Goal: Information Seeking & Learning: Learn about a topic

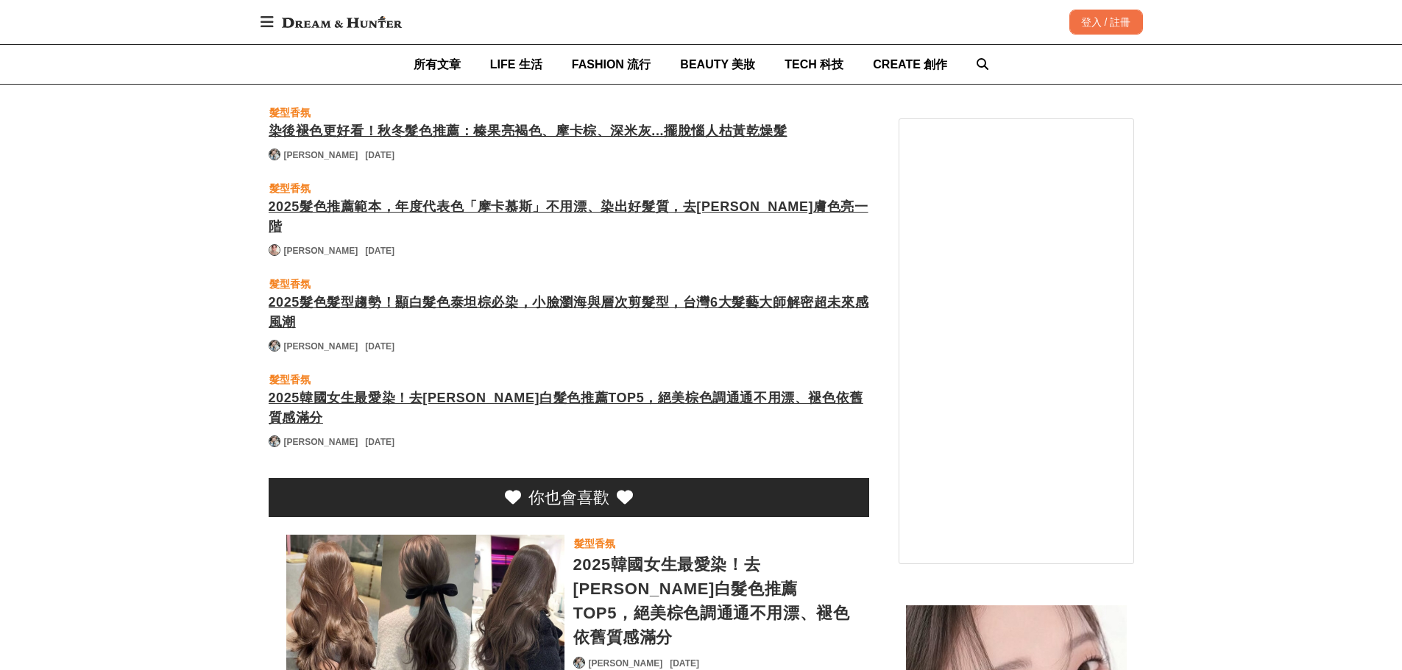
click at [661, 553] on div "2025韓國女生最愛染！去[PERSON_NAME]白髮色推薦TOP5，絕美棕色調通通不用漂、褪色依舊質感滿分" at bounding box center [712, 601] width 278 height 97
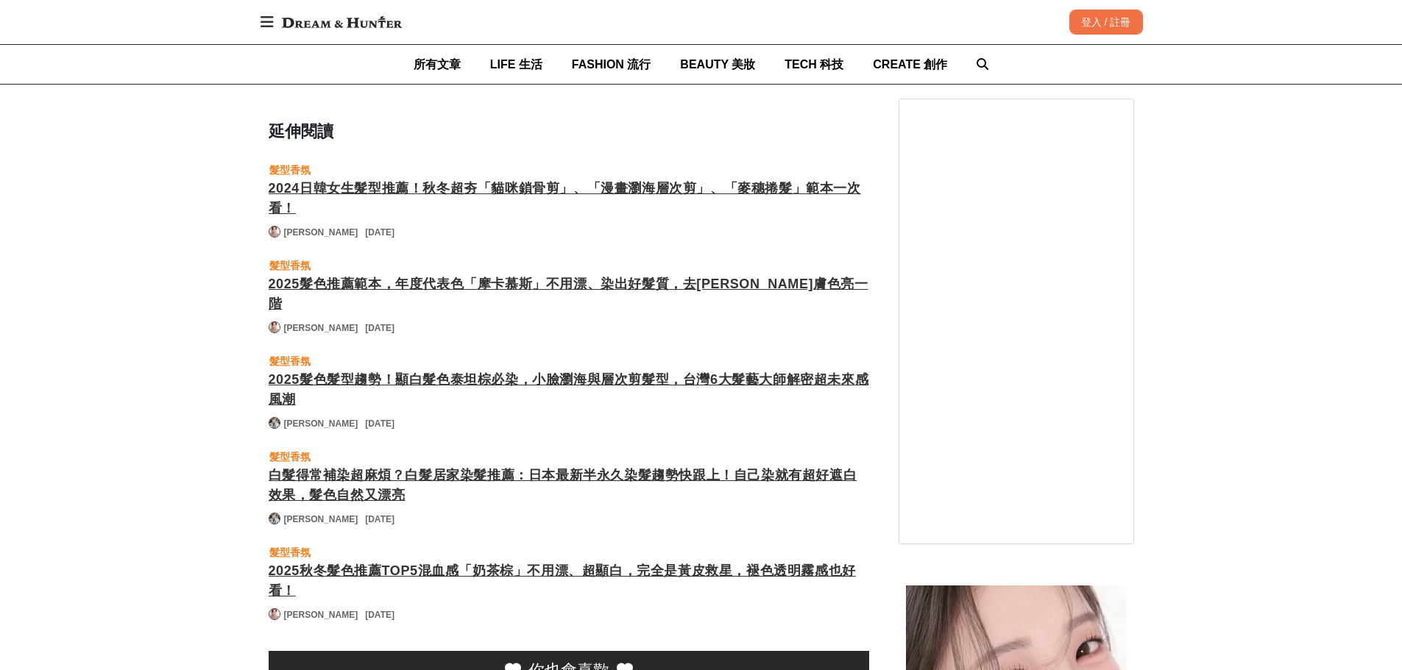
click at [639, 466] on div "白髮得常補染超麻煩？白髮居家染髮推薦：日本最新半永久染髮趨勢快跟上！自己染就有超好遮白效果，髮色自然又漂亮" at bounding box center [569, 486] width 600 height 40
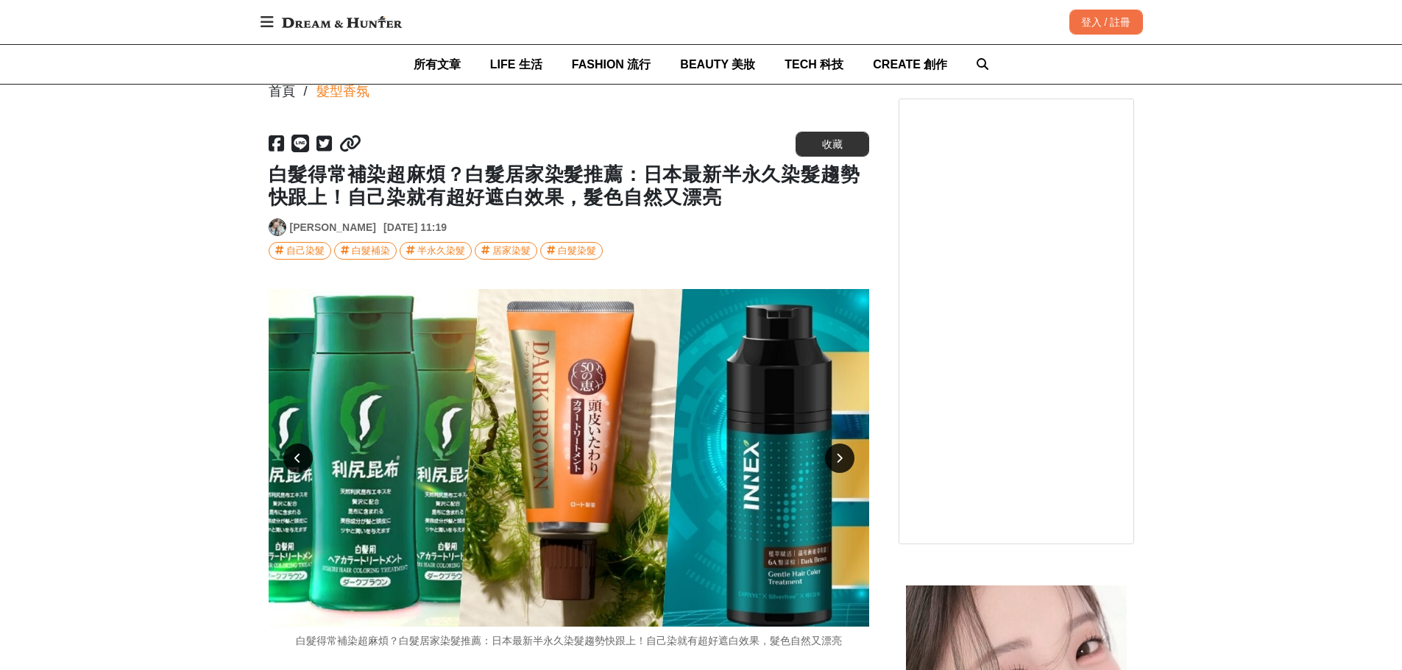
scroll to position [221, 0]
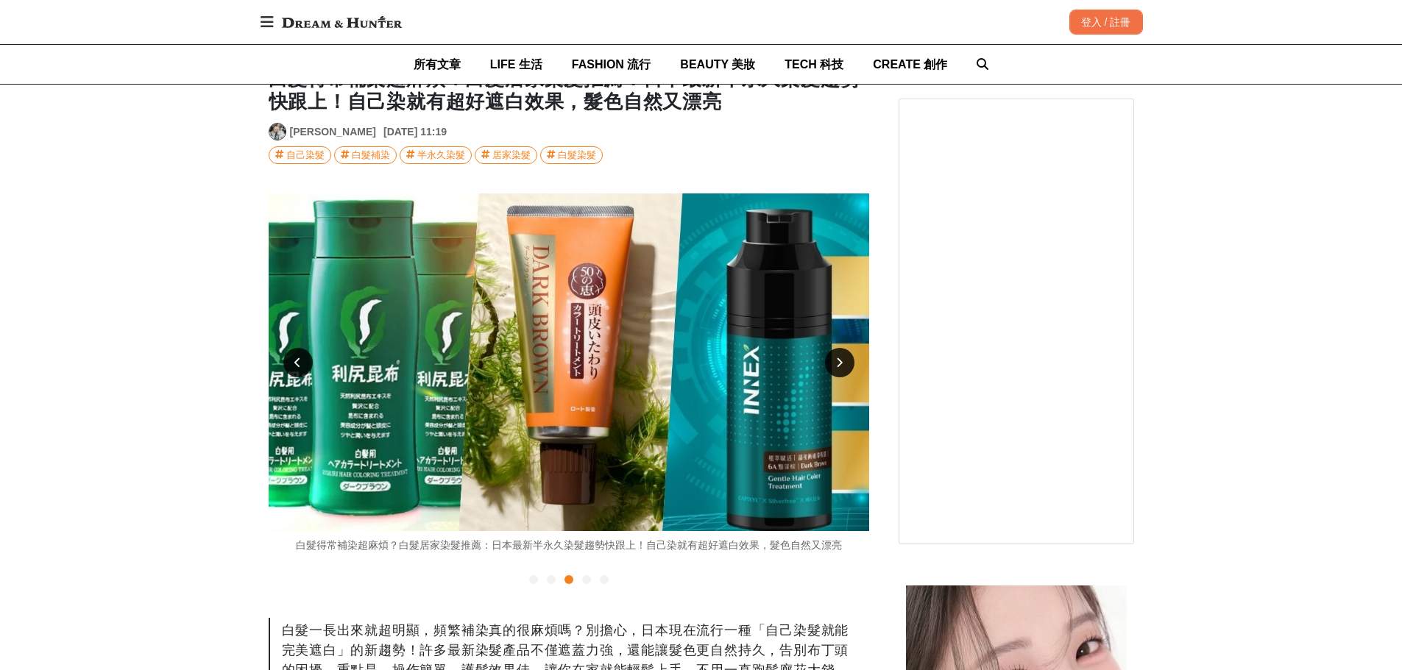
click at [848, 365] on div at bounding box center [839, 362] width 29 height 29
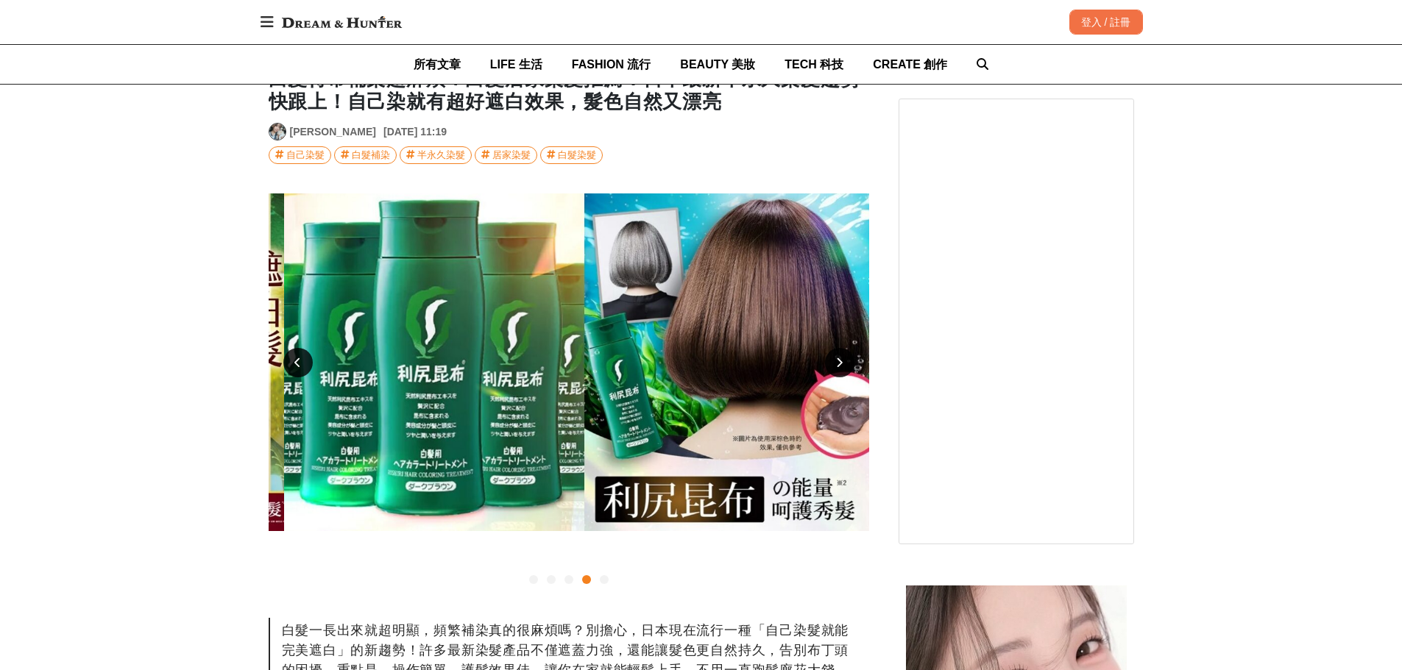
scroll to position [0, 1801]
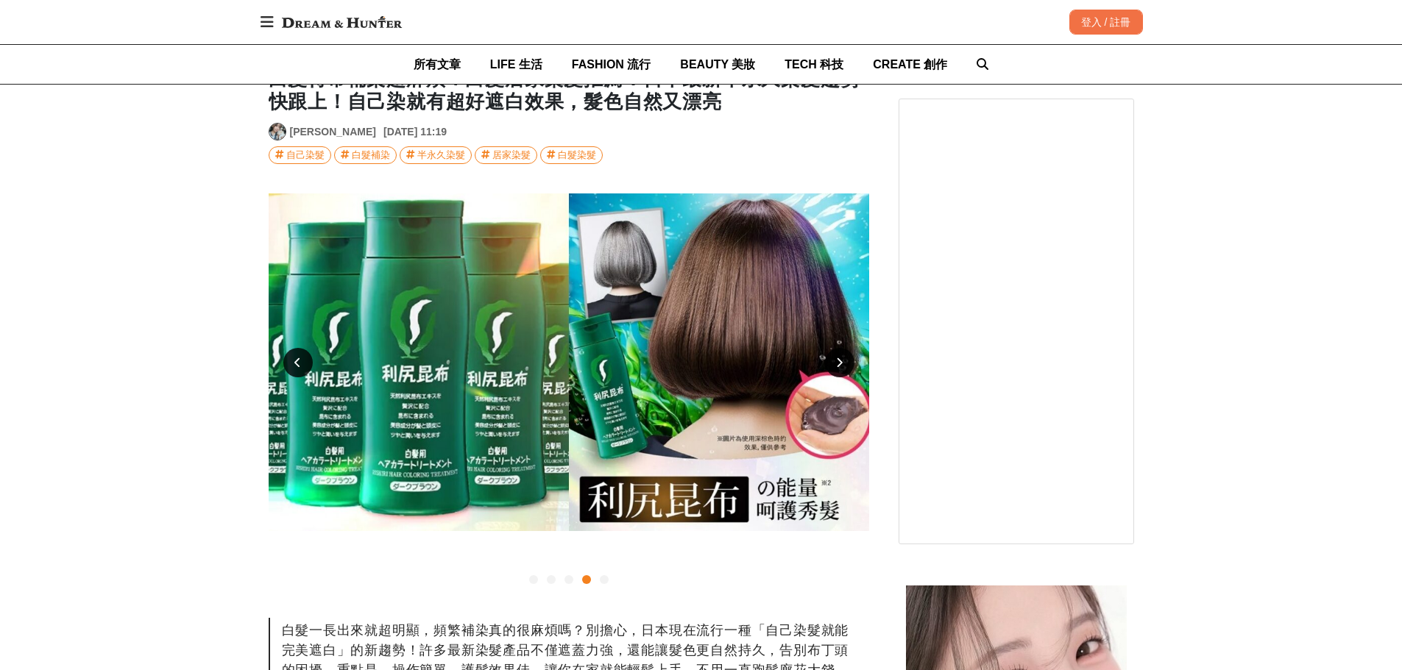
click at [848, 365] on div at bounding box center [839, 362] width 29 height 29
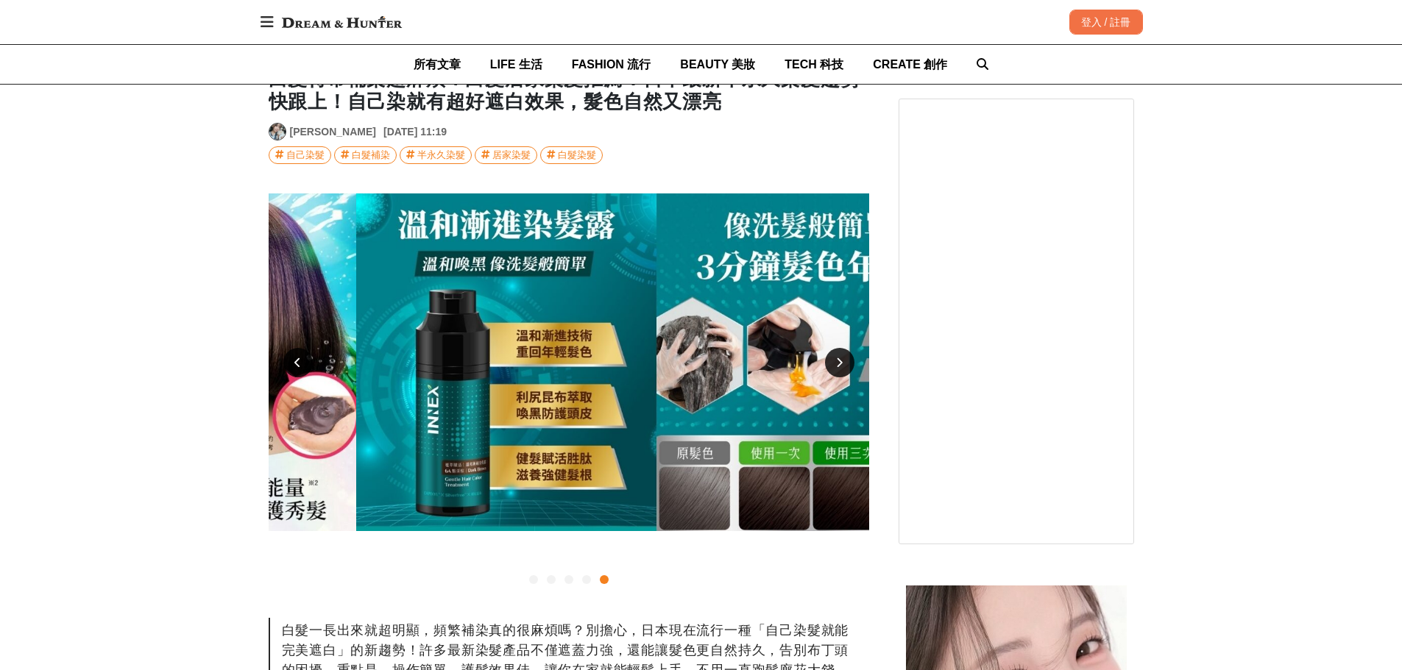
scroll to position [0, 2401]
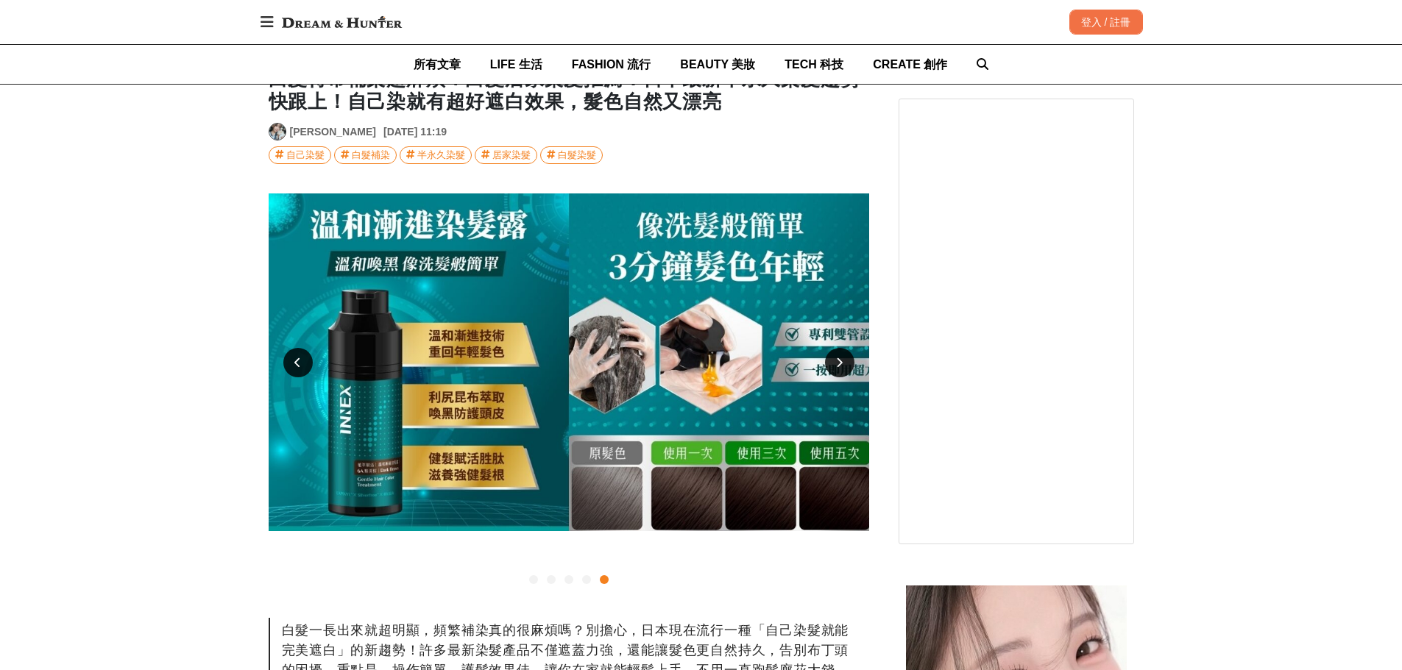
click at [848, 365] on div at bounding box center [839, 362] width 29 height 29
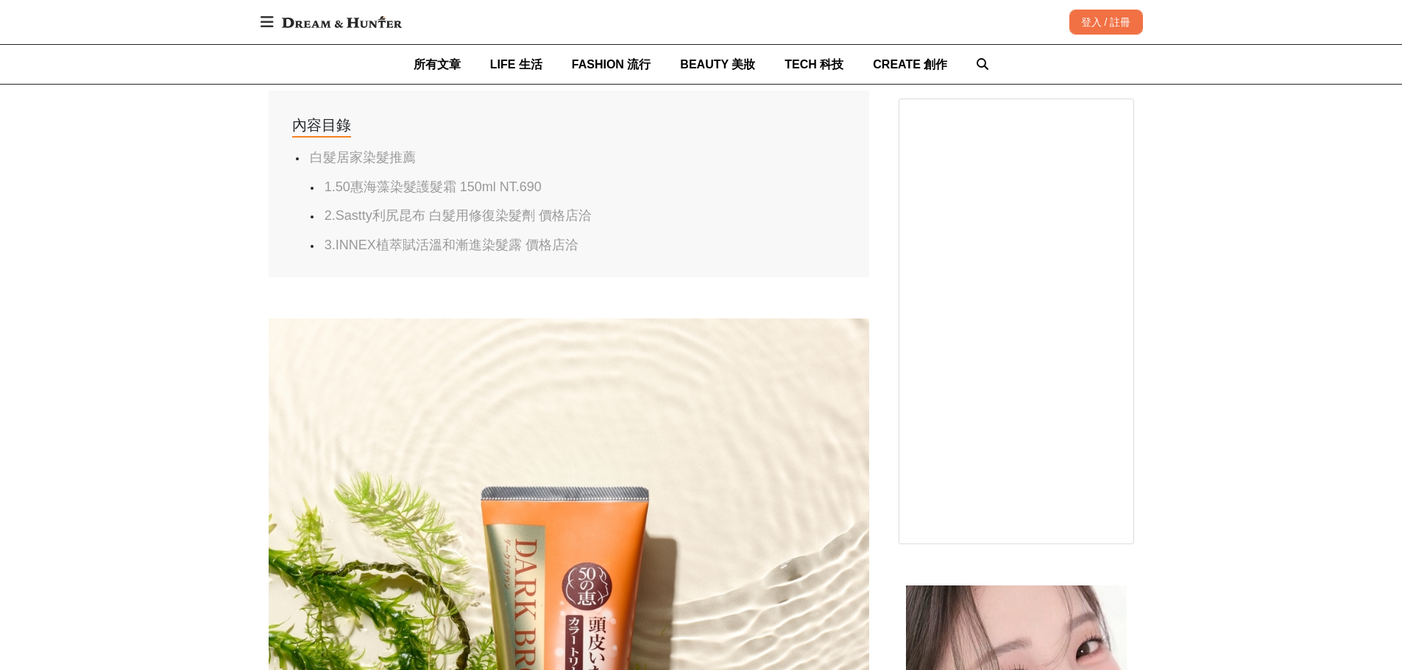
scroll to position [0, 1801]
drag, startPoint x: 607, startPoint y: 252, endPoint x: 335, endPoint y: 251, distance: 272.2
click at [335, 251] on li "3.INNEX植萃賦活溫和漸進染髮露 價格店洽" at bounding box center [568, 245] width 493 height 17
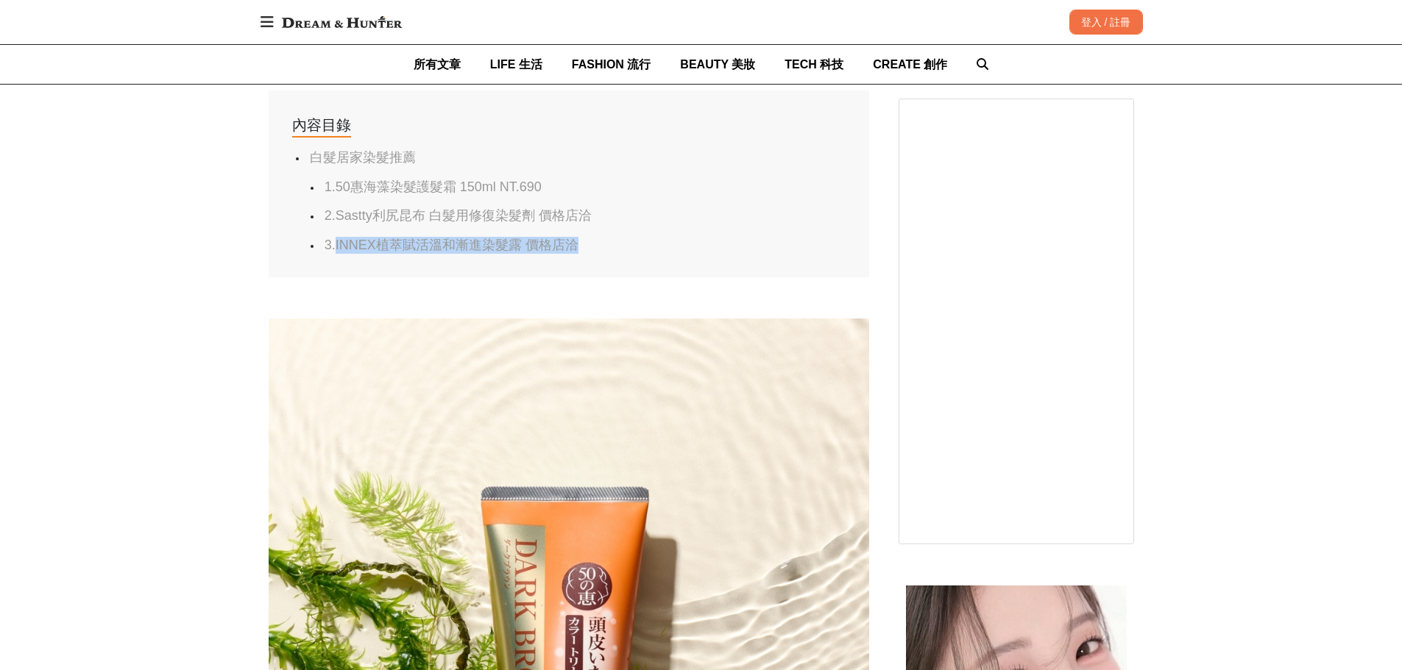
drag, startPoint x: 590, startPoint y: 249, endPoint x: 335, endPoint y: 250, distance: 254.6
click at [335, 250] on li "3.INNEX植萃賦活溫和漸進染髮露 價格店洽" at bounding box center [568, 245] width 493 height 17
copy link "INNEX植萃賦活溫和漸進染髮露 價格店洽"
click at [645, 254] on li "3.INNEX植萃賦活溫和漸進染髮露 價格店洽" at bounding box center [568, 245] width 493 height 17
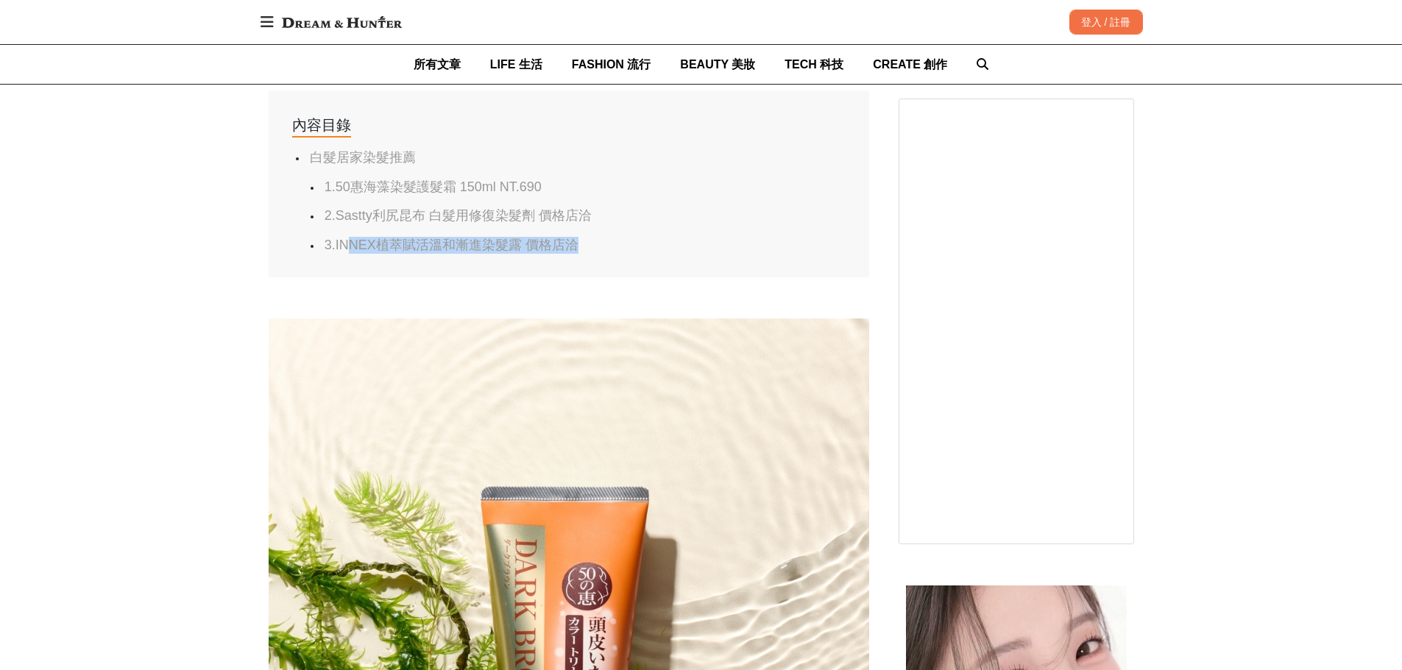
scroll to position [0, 600]
drag, startPoint x: 611, startPoint y: 244, endPoint x: 335, endPoint y: 244, distance: 275.9
click at [335, 244] on li "3.INNEX植萃賦活溫和漸進染髮露 價格店洽" at bounding box center [568, 245] width 493 height 17
copy link "INNEX植萃賦活溫和漸進染髮露 價格店洽"
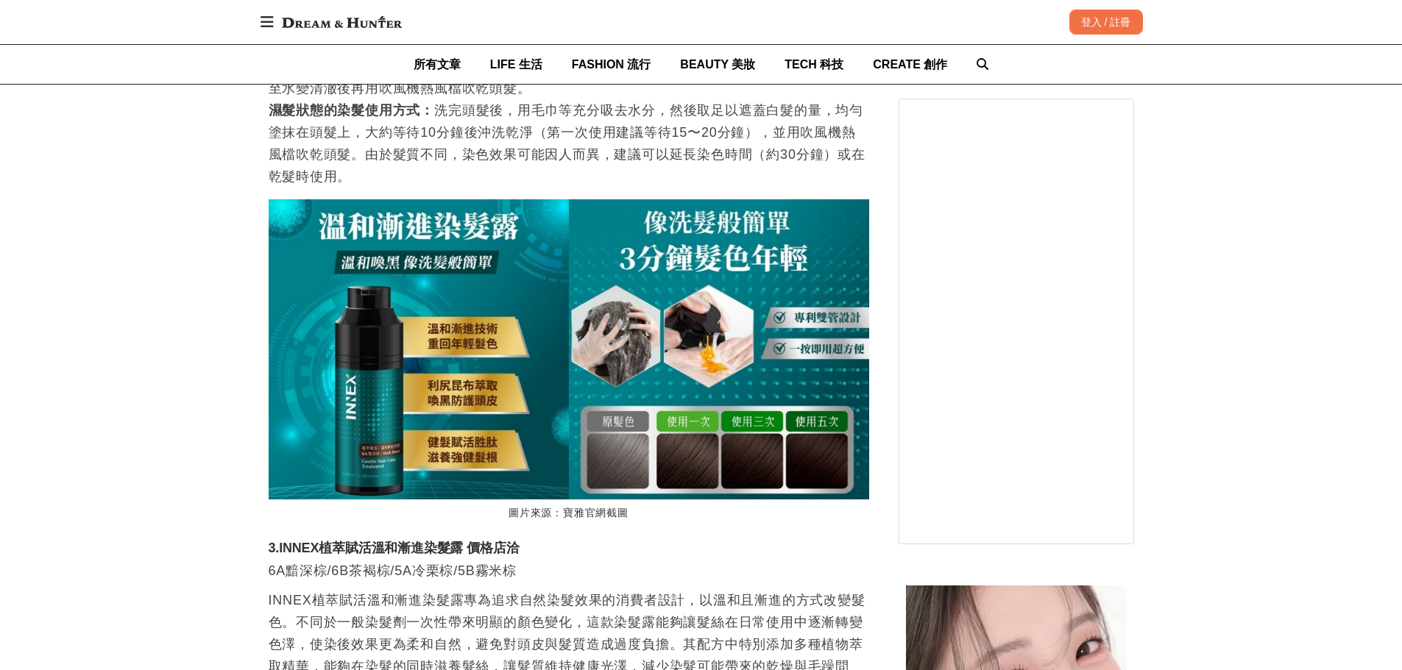
scroll to position [0, 2401]
drag, startPoint x: 280, startPoint y: 537, endPoint x: 461, endPoint y: 533, distance: 181.0
click at [461, 541] on h3 "3.INNEX植萃賦活溫和漸進染髮露 價格店洽" at bounding box center [569, 549] width 600 height 16
copy h3 "INNEX植萃賦活溫和漸進染髮露"
